Goal: Use online tool/utility: Utilize a website feature to perform a specific function

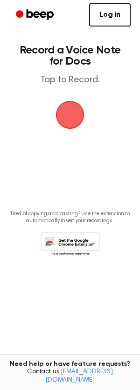
click at [73, 118] on span "button" at bounding box center [70, 115] width 28 height 28
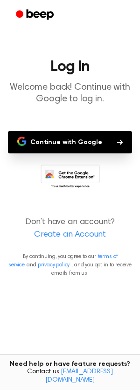
click at [70, 142] on button "Continue with Google" at bounding box center [70, 142] width 124 height 22
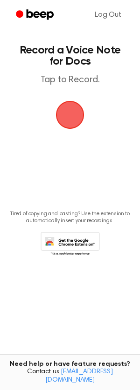
click at [68, 115] on span "button" at bounding box center [70, 115] width 26 height 26
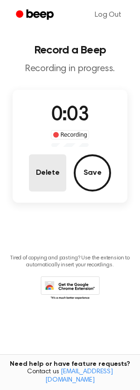
click at [47, 165] on button "Delete" at bounding box center [47, 173] width 37 height 37
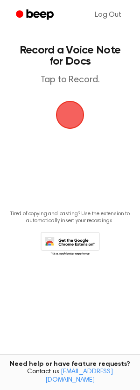
click at [62, 120] on span "button" at bounding box center [70, 115] width 28 height 28
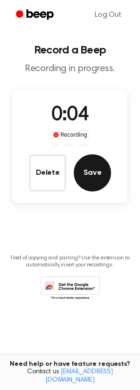
click at [84, 175] on button "Save" at bounding box center [92, 173] width 37 height 37
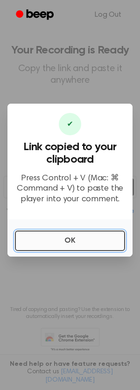
click at [59, 245] on button "OK" at bounding box center [70, 241] width 110 height 20
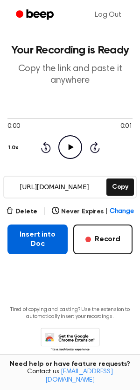
click at [28, 242] on button "Insert into Doc" at bounding box center [37, 240] width 60 height 30
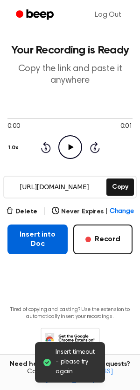
click at [49, 242] on button "Insert into Doc" at bounding box center [37, 240] width 60 height 30
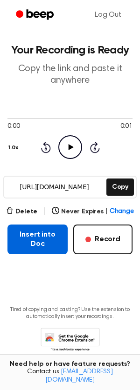
click at [41, 234] on button "Insert into Doc" at bounding box center [37, 240] width 60 height 30
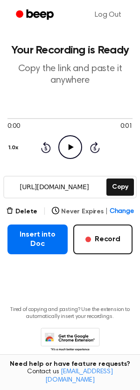
click at [123, 210] on span "Change" at bounding box center [121, 212] width 24 height 10
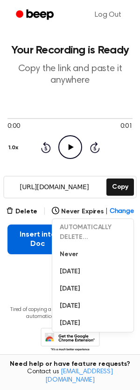
click at [31, 231] on button "Insert into Doc" at bounding box center [37, 240] width 60 height 30
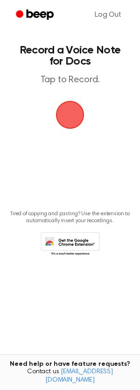
click at [87, 110] on main "Record a Voice Note for Docs Tap to Record. Tired of copying and pasting? Use t…" at bounding box center [70, 180] width 140 height 361
click at [65, 118] on span "button" at bounding box center [70, 115] width 34 height 34
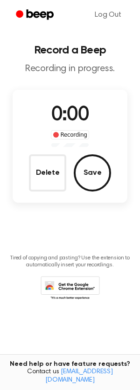
click at [65, 118] on span "0:00" at bounding box center [69, 116] width 37 height 20
click at [64, 116] on span "0:00" at bounding box center [69, 116] width 37 height 20
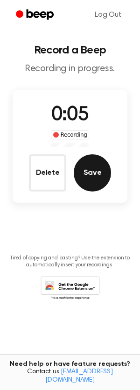
click at [81, 176] on button "Save" at bounding box center [92, 173] width 37 height 37
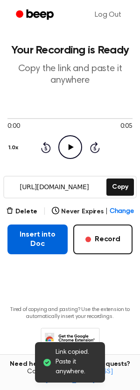
click at [48, 240] on button "Insert into Doc" at bounding box center [37, 240] width 60 height 30
